Goal: Task Accomplishment & Management: Complete application form

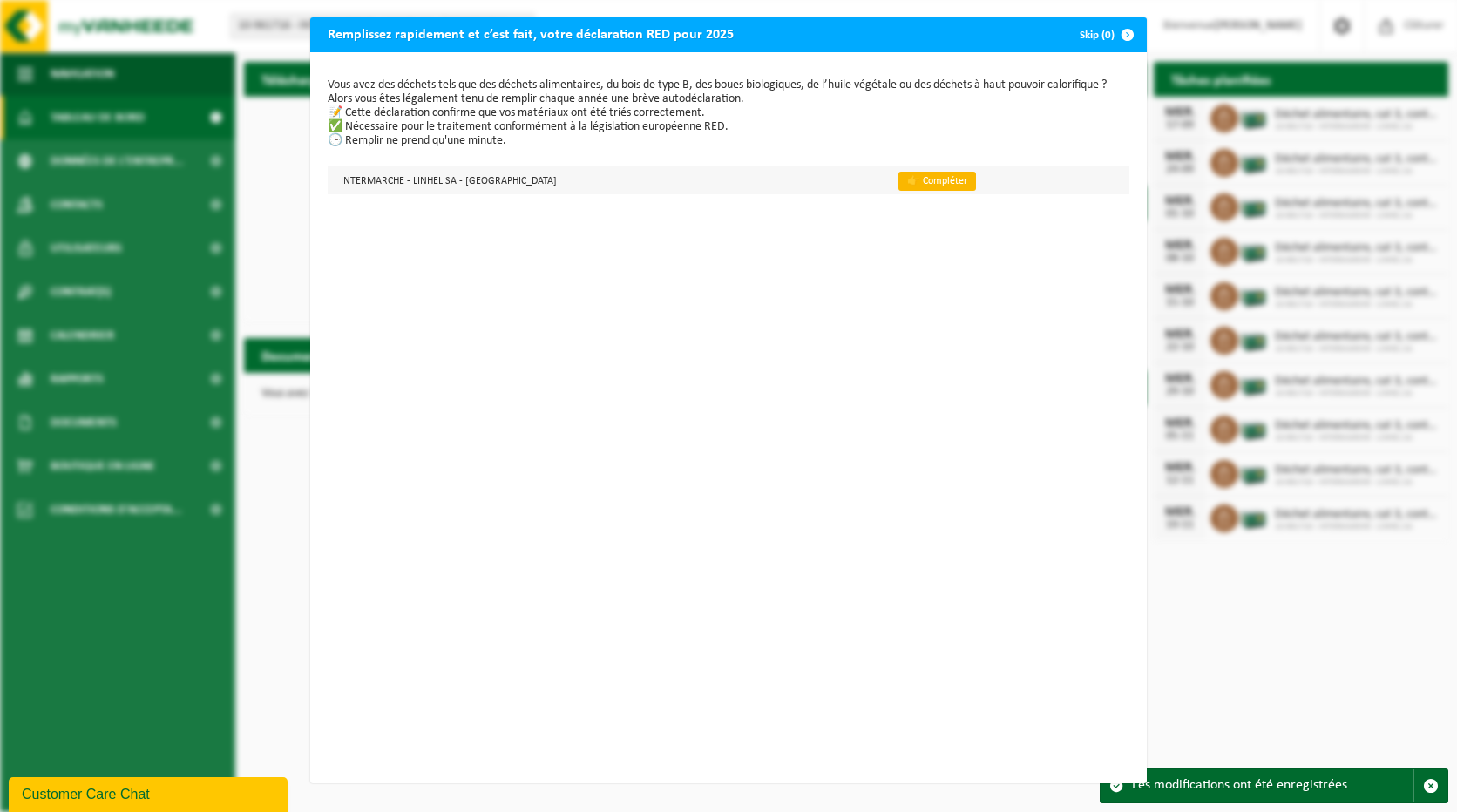
click at [910, 185] on link "👉 Compléter" at bounding box center [937, 181] width 78 height 19
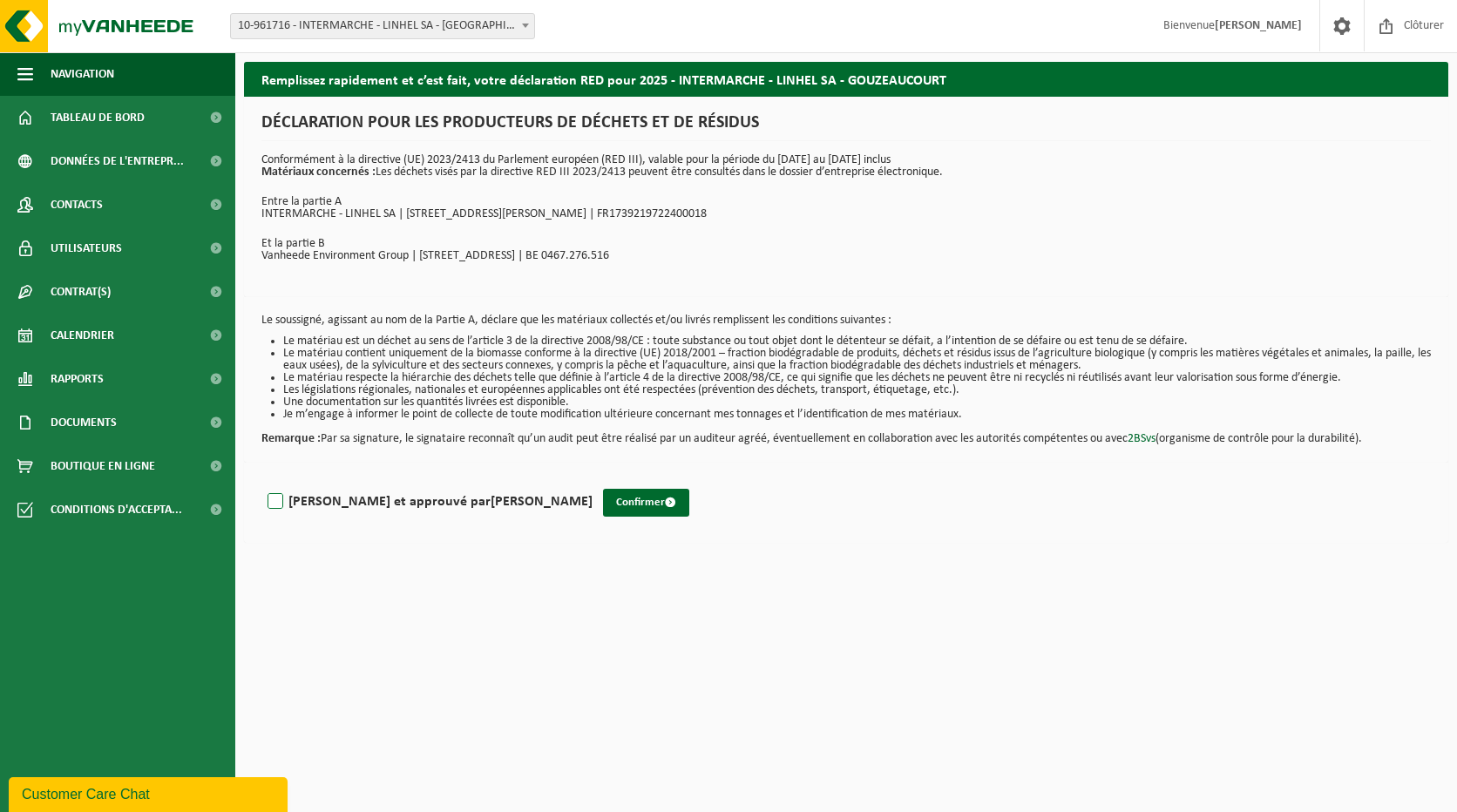
click at [271, 501] on label "Lu et approuvé par CHRISTOPHE LELONG" at bounding box center [427, 501] width 328 height 26
click at [593, 480] on input "Lu et approuvé par CHRISTOPHE LELONG" at bounding box center [593, 479] width 1 height 1
checkbox input "true"
click at [603, 502] on button "Confirmer" at bounding box center [646, 502] width 86 height 28
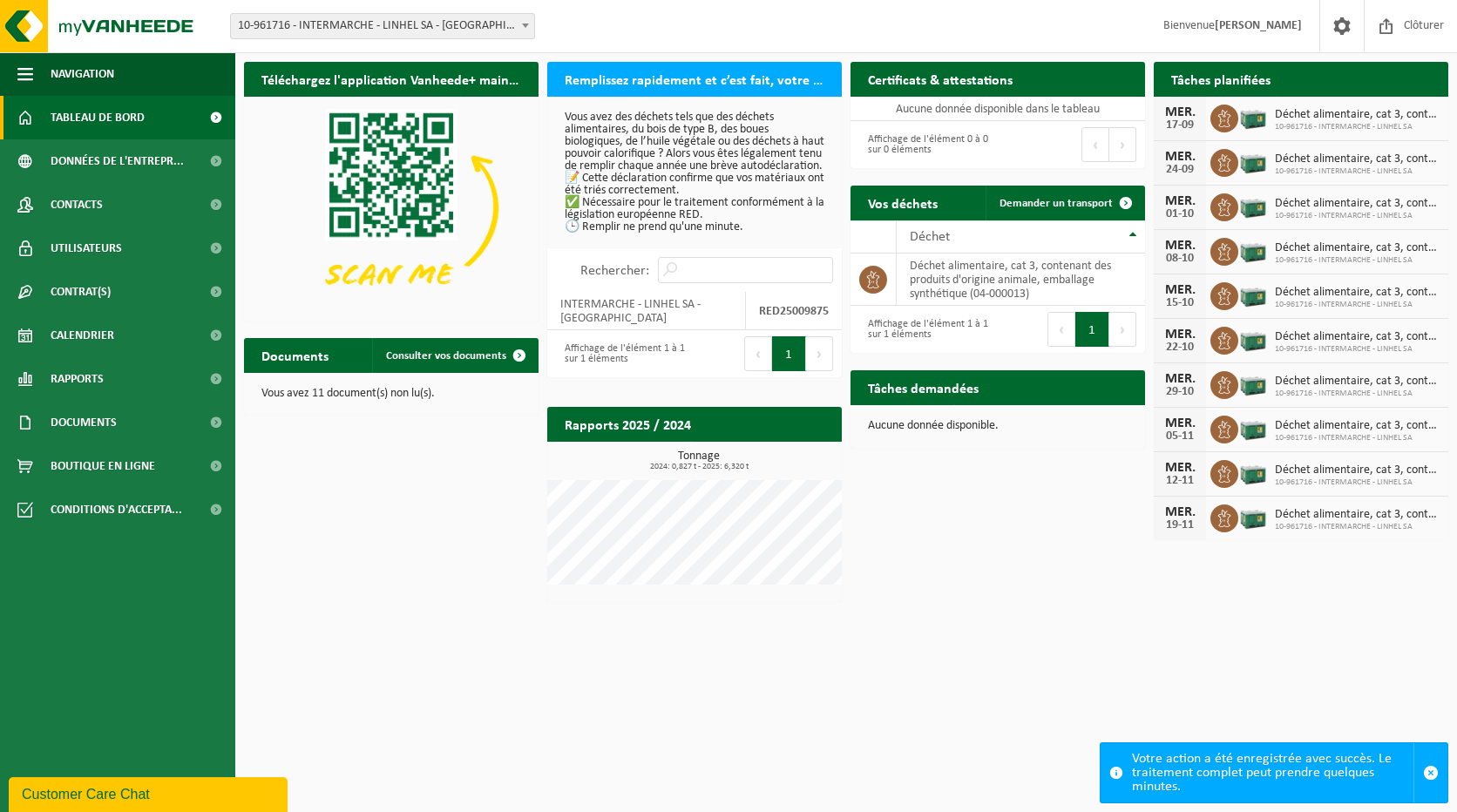
click at [895, 691] on html "Site: 10-961716 - INTERMARCHE - LINHEL SA - GOUZEAUCOURT 10-961716 - INTERMARCH…" at bounding box center [728, 406] width 1457 height 812
click at [215, 294] on span at bounding box center [216, 291] width 39 height 43
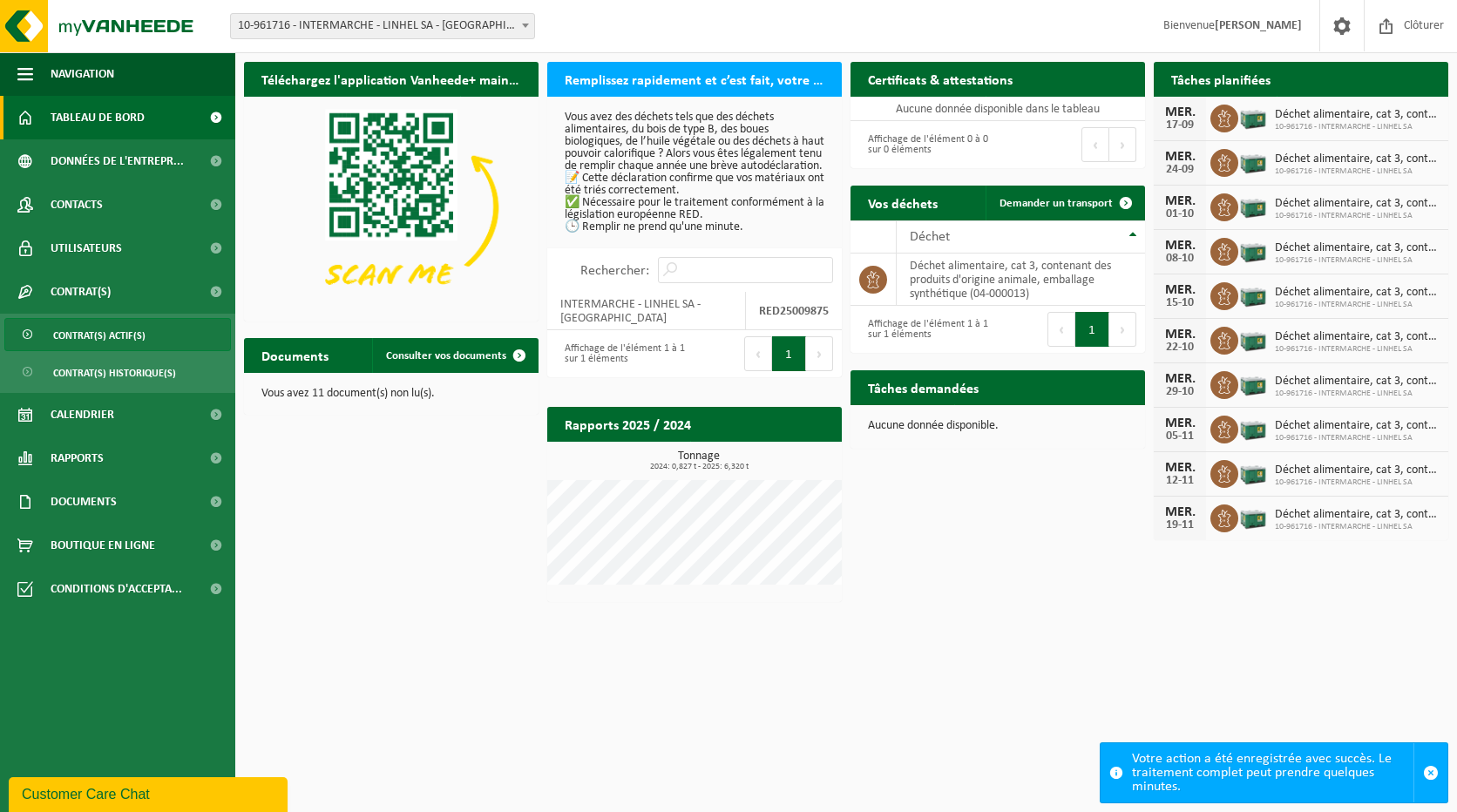
click at [109, 330] on span "Contrat(s) actif(s)" at bounding box center [99, 336] width 93 height 33
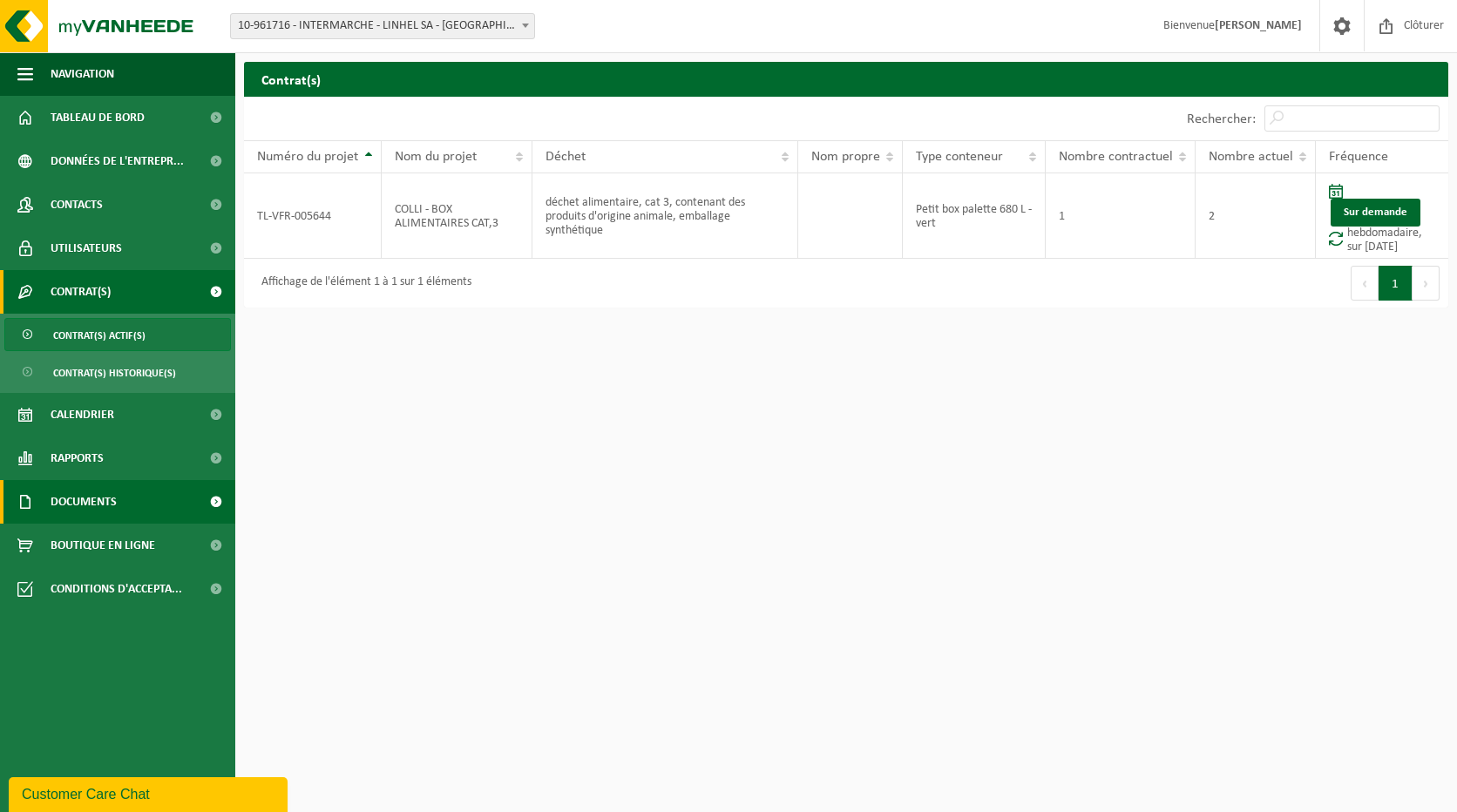
click at [211, 498] on span at bounding box center [216, 501] width 39 height 43
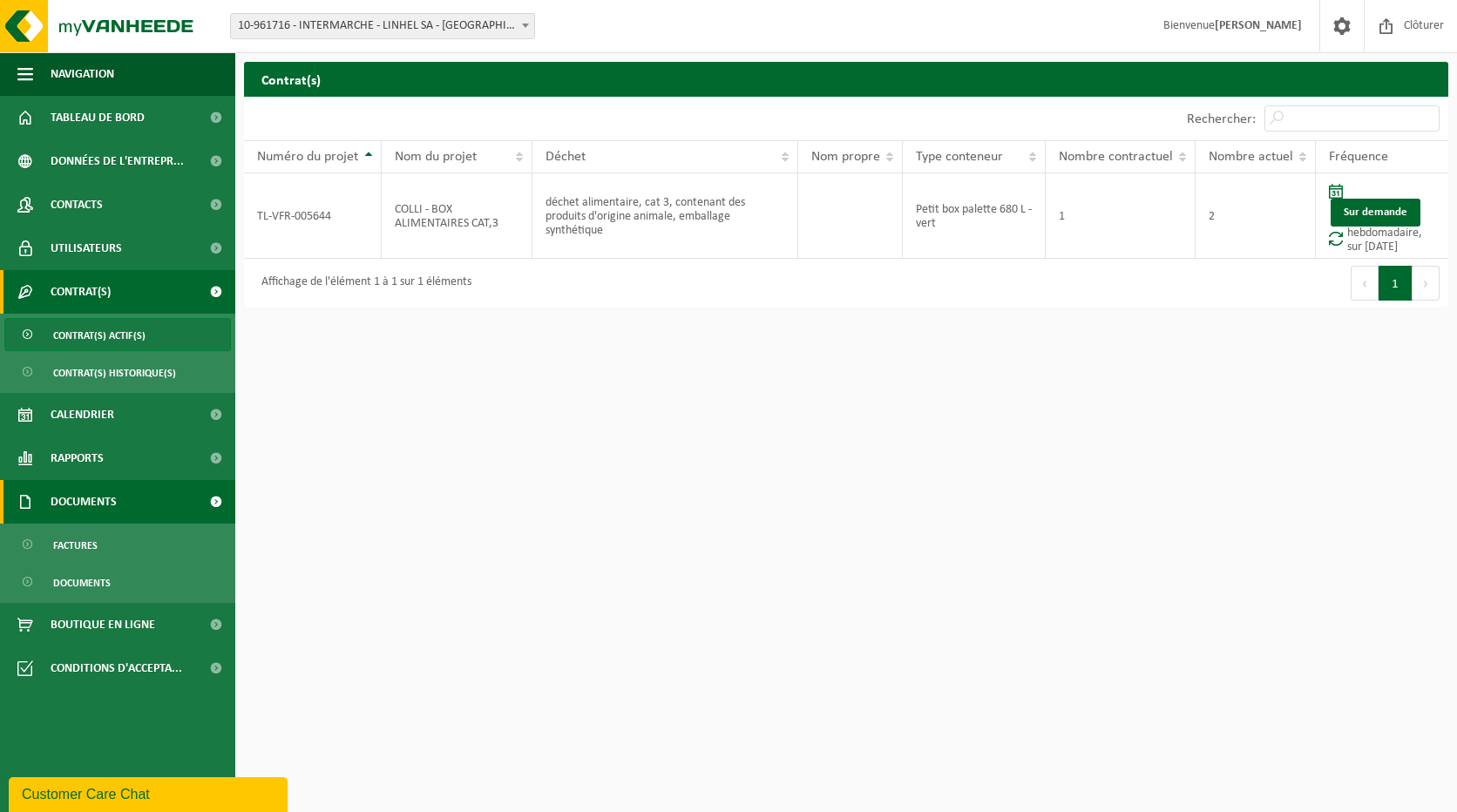
click at [211, 498] on span at bounding box center [216, 501] width 39 height 43
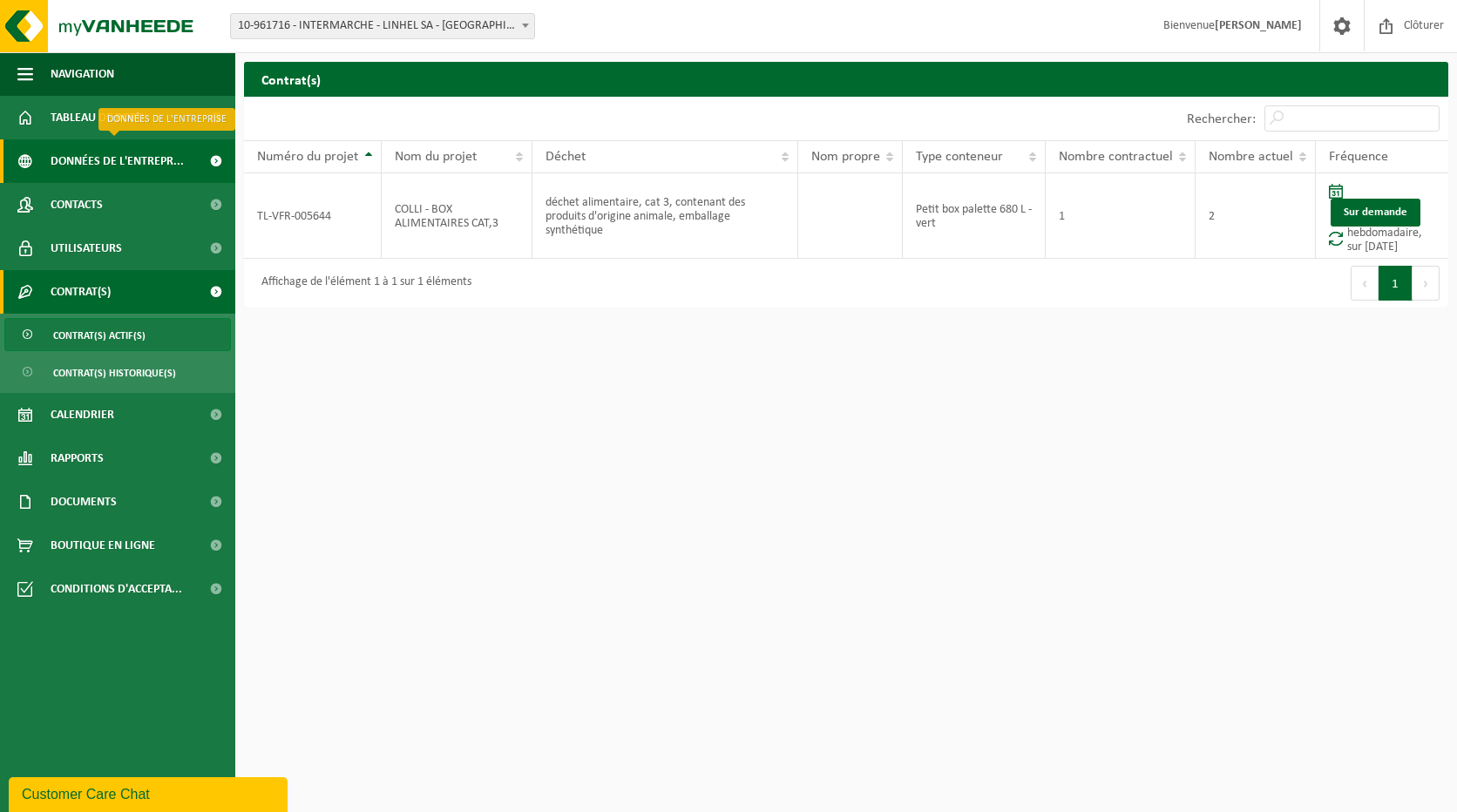
click at [211, 160] on span at bounding box center [216, 161] width 39 height 43
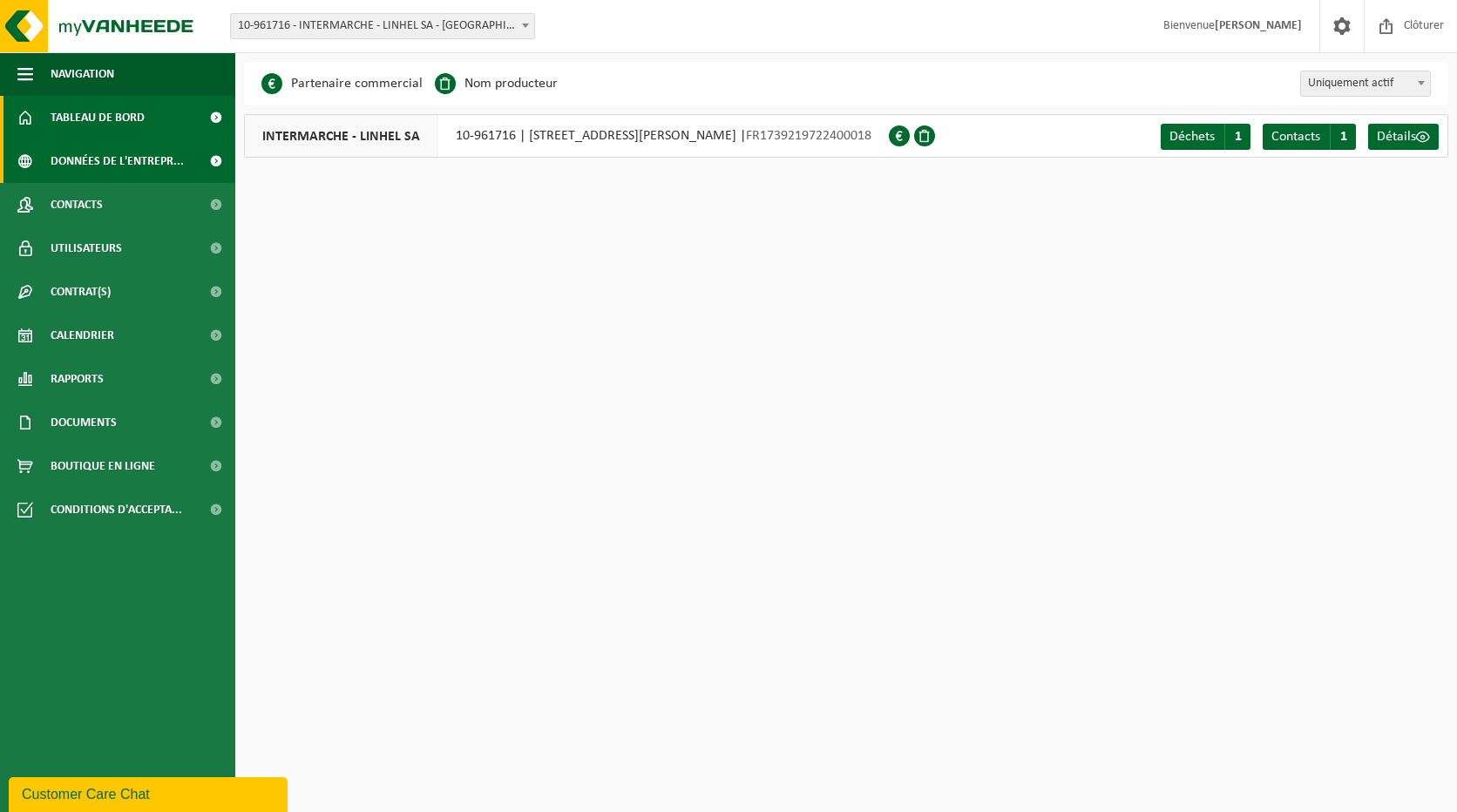
click at [211, 114] on span at bounding box center [216, 117] width 39 height 43
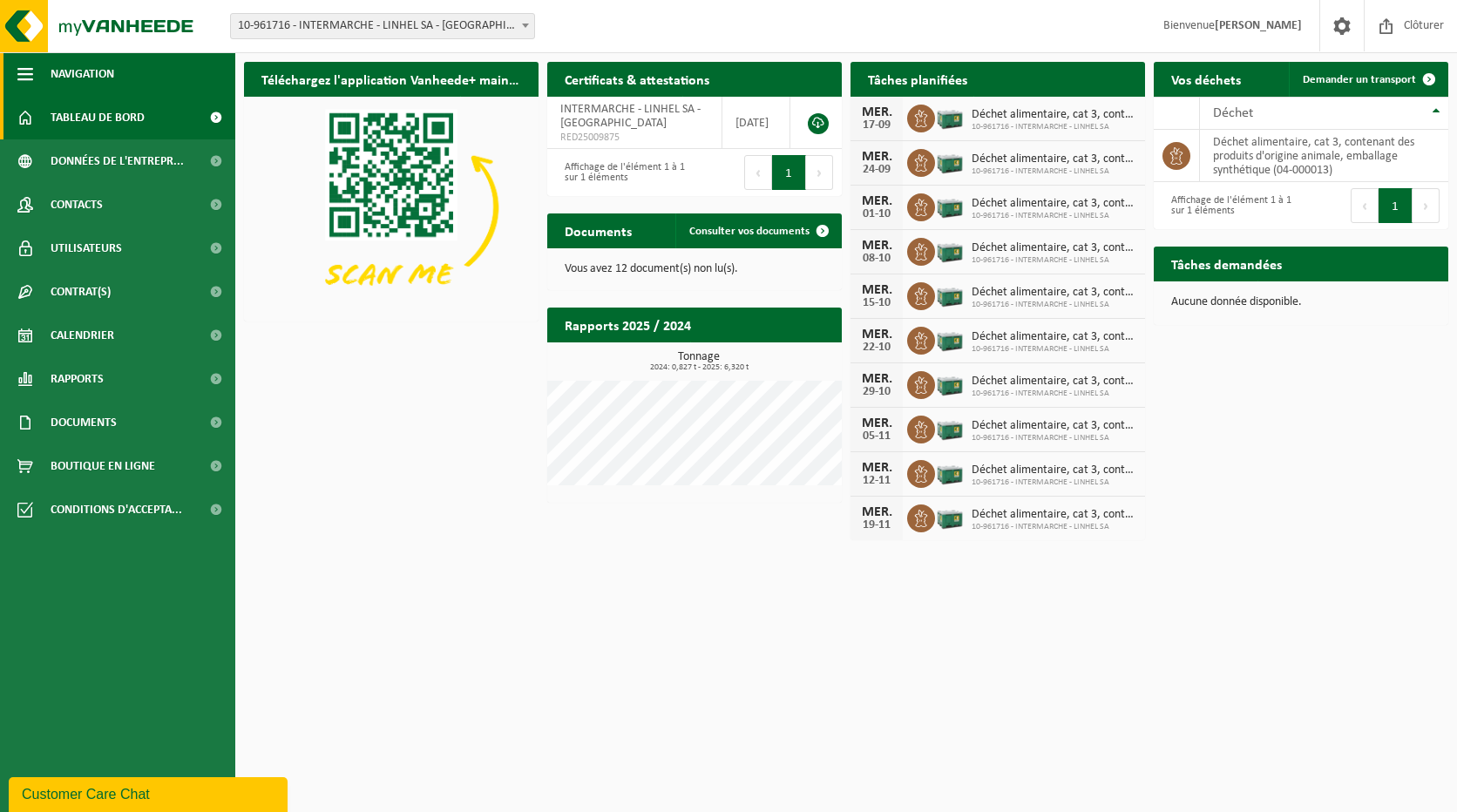
click at [22, 75] on span "button" at bounding box center [25, 74] width 16 height 43
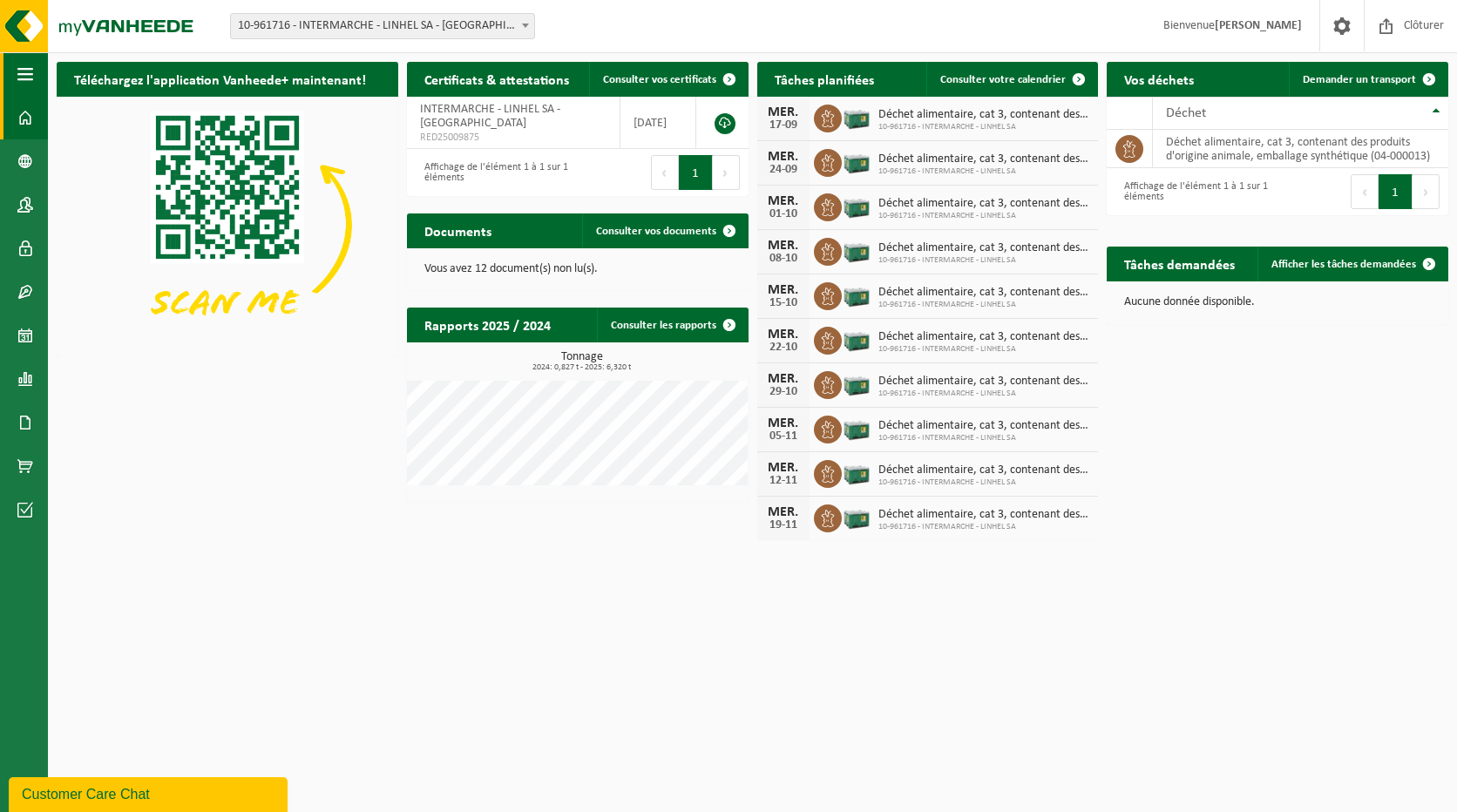
click at [22, 75] on span "button" at bounding box center [25, 74] width 16 height 43
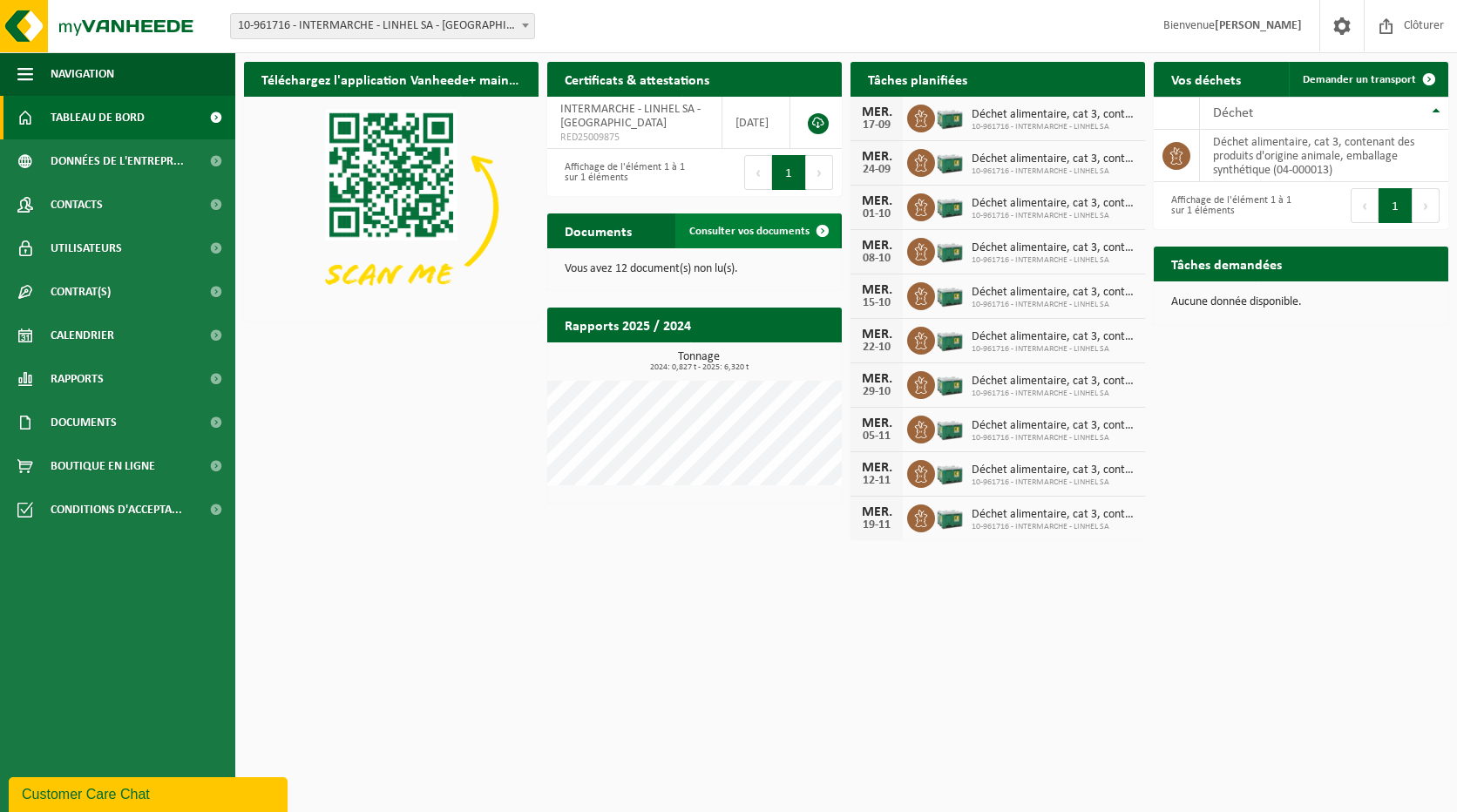
click at [740, 234] on span "Consulter vos documents" at bounding box center [749, 231] width 120 height 11
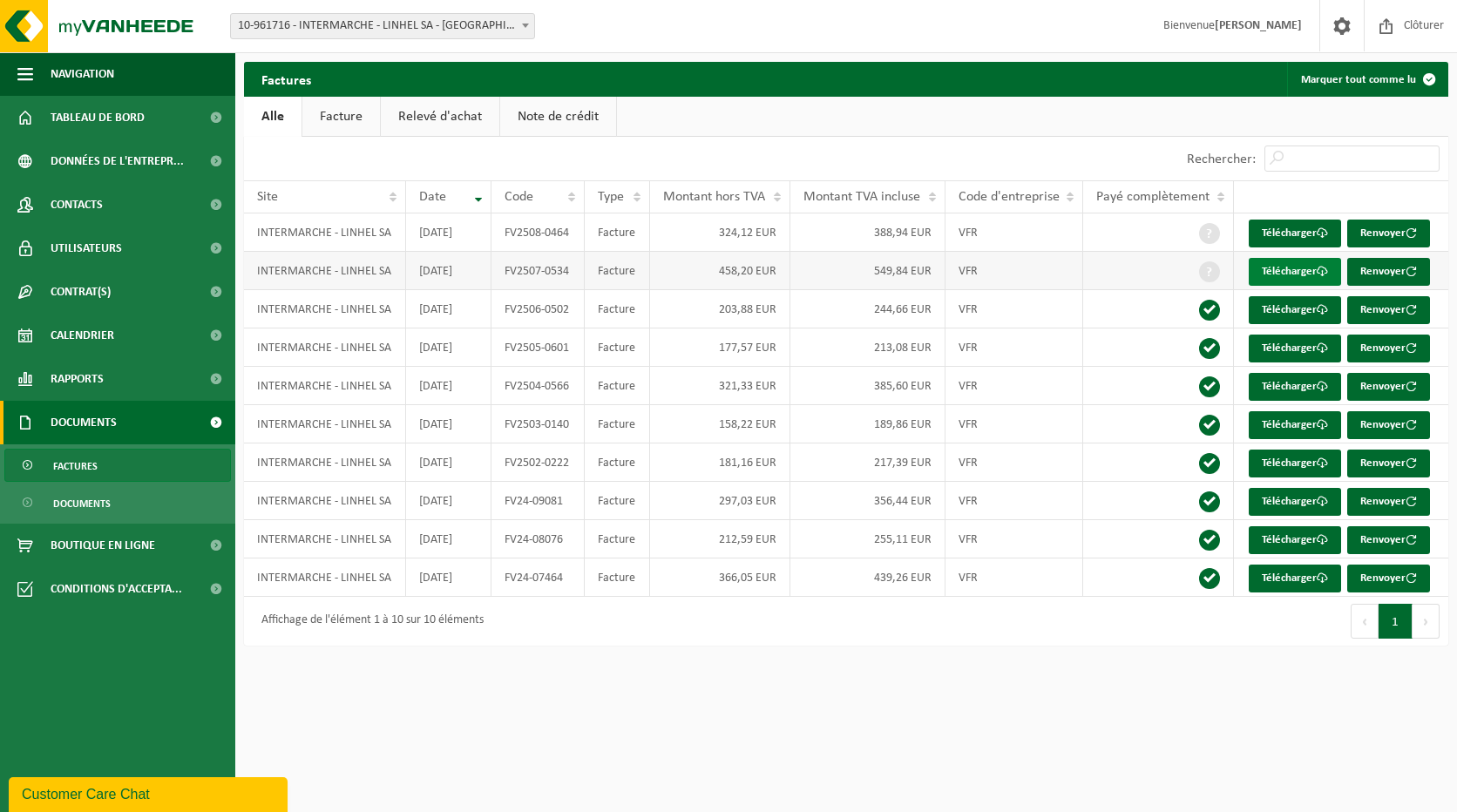
click at [1291, 276] on link "Télécharger" at bounding box center [1295, 272] width 93 height 28
click at [1300, 501] on link "Télécharger" at bounding box center [1295, 502] width 93 height 28
click at [223, 115] on span at bounding box center [216, 117] width 39 height 43
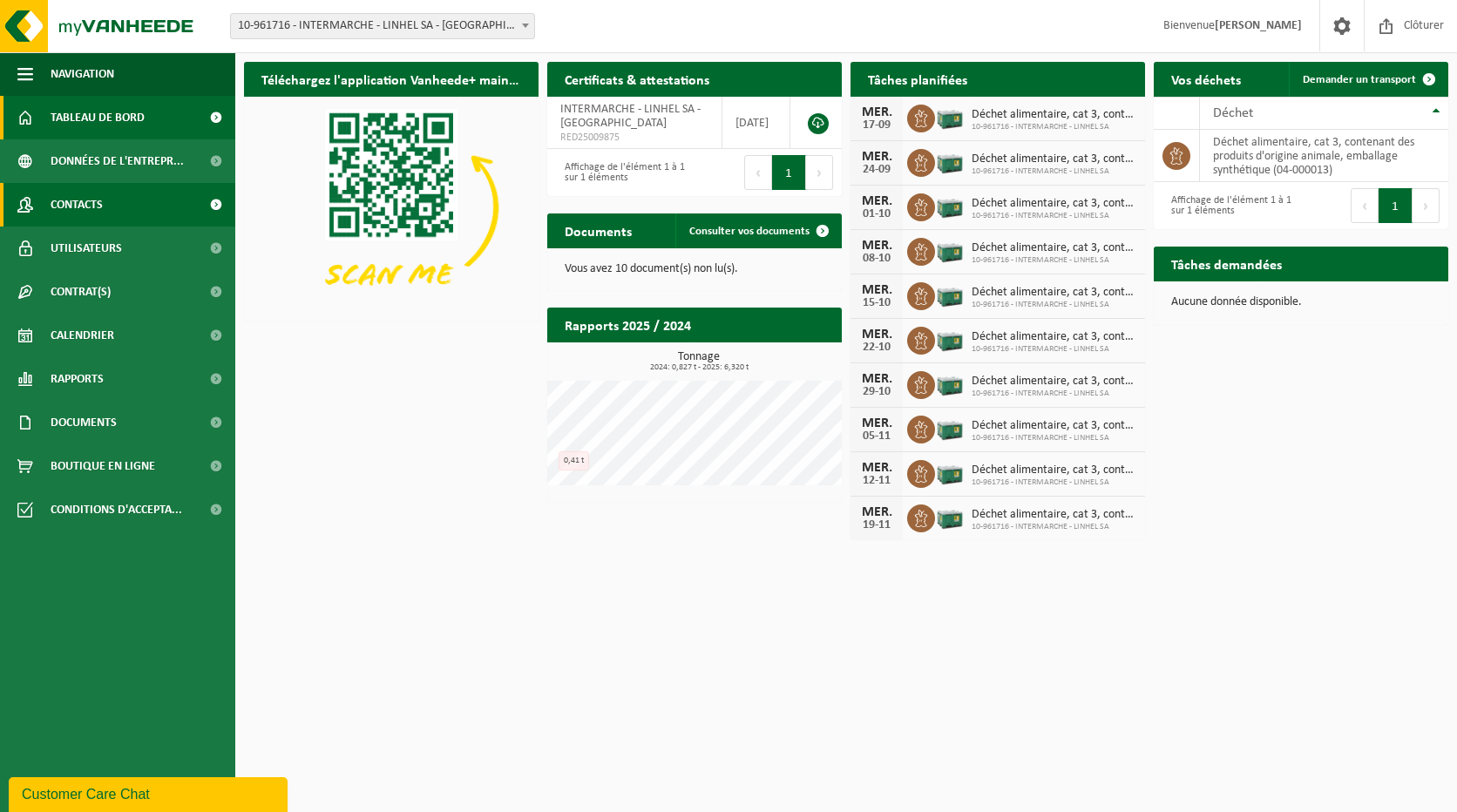
click at [217, 210] on span at bounding box center [216, 204] width 39 height 43
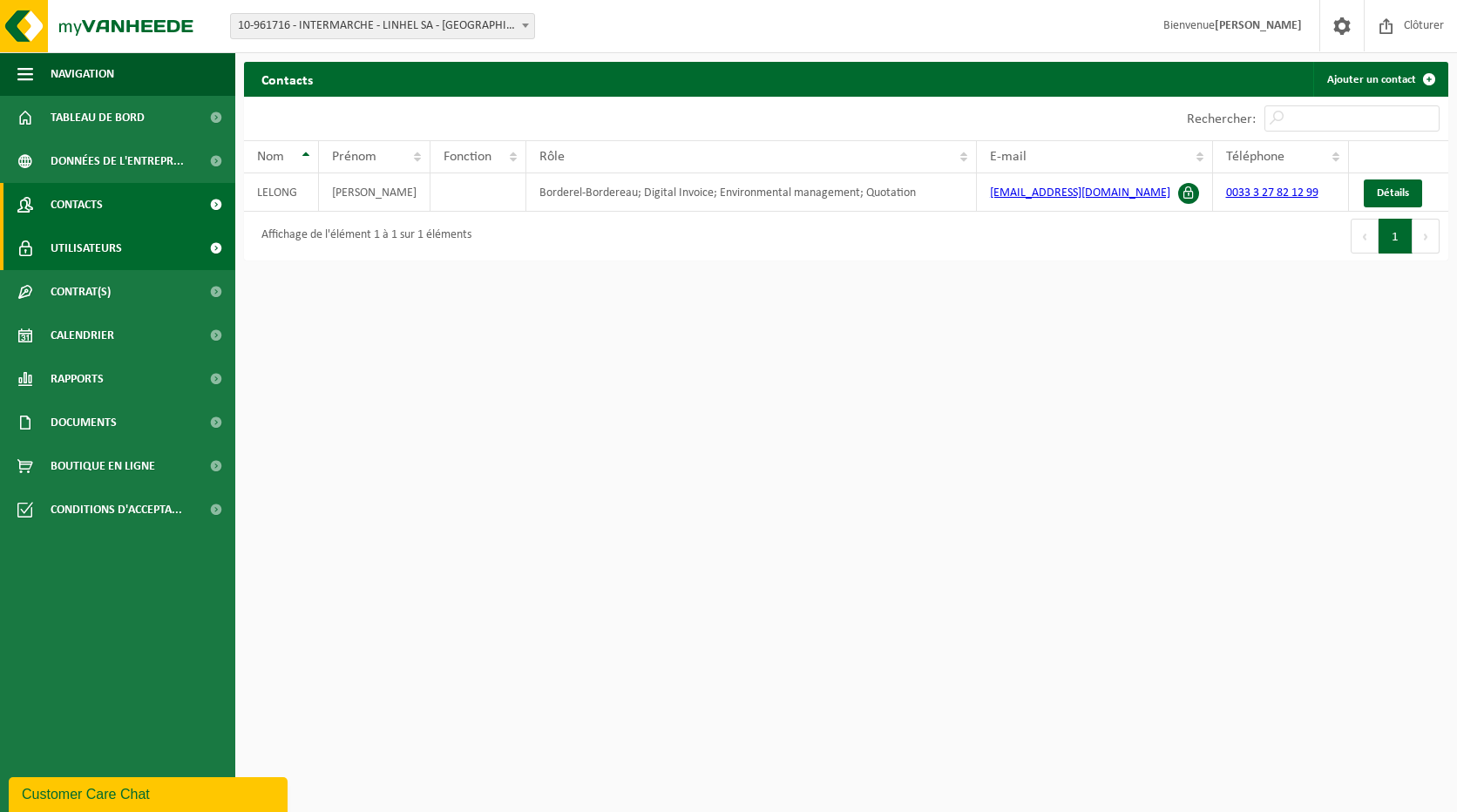
click at [219, 248] on span at bounding box center [216, 248] width 39 height 43
